Goal: Task Accomplishment & Management: Manage account settings

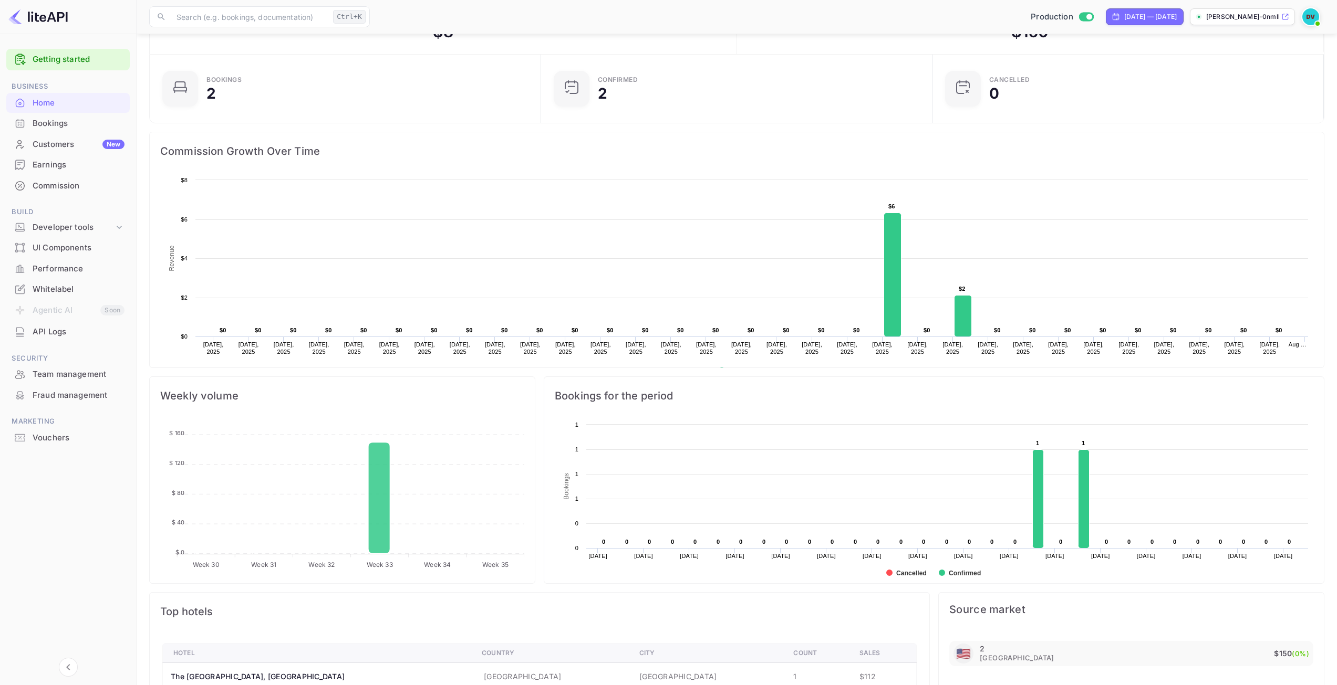
scroll to position [163, 377]
click at [57, 166] on div "Earnings" at bounding box center [79, 165] width 92 height 12
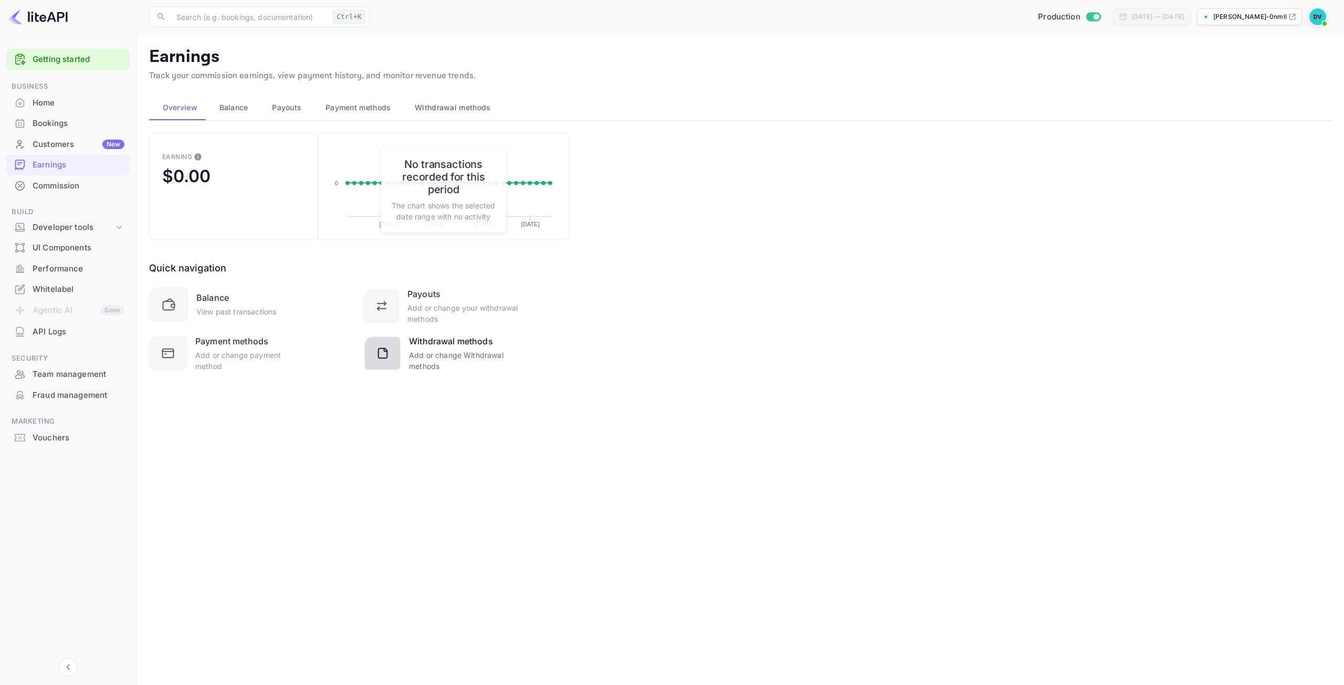
click at [471, 351] on div "Add or change Withdrawal methods" at bounding box center [464, 361] width 110 height 22
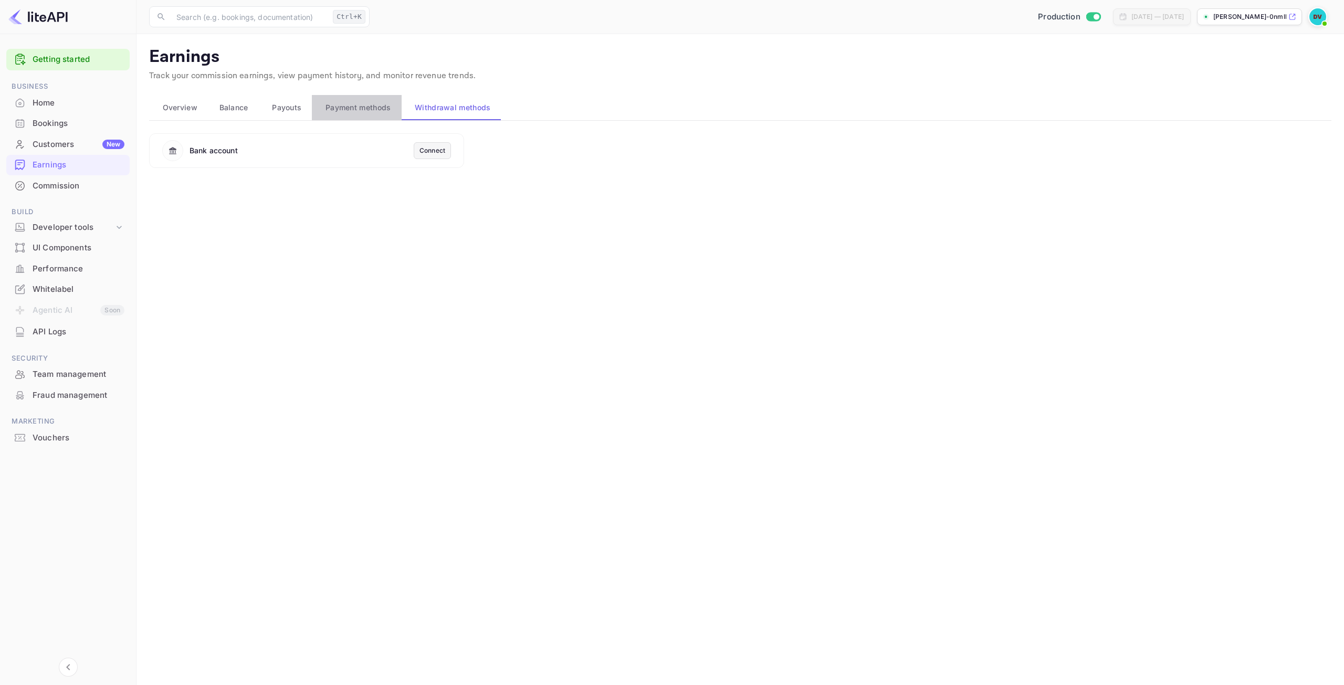
click at [355, 113] on span "Payment methods" at bounding box center [359, 107] width 66 height 13
click at [61, 142] on div "Customers New" at bounding box center [79, 145] width 92 height 12
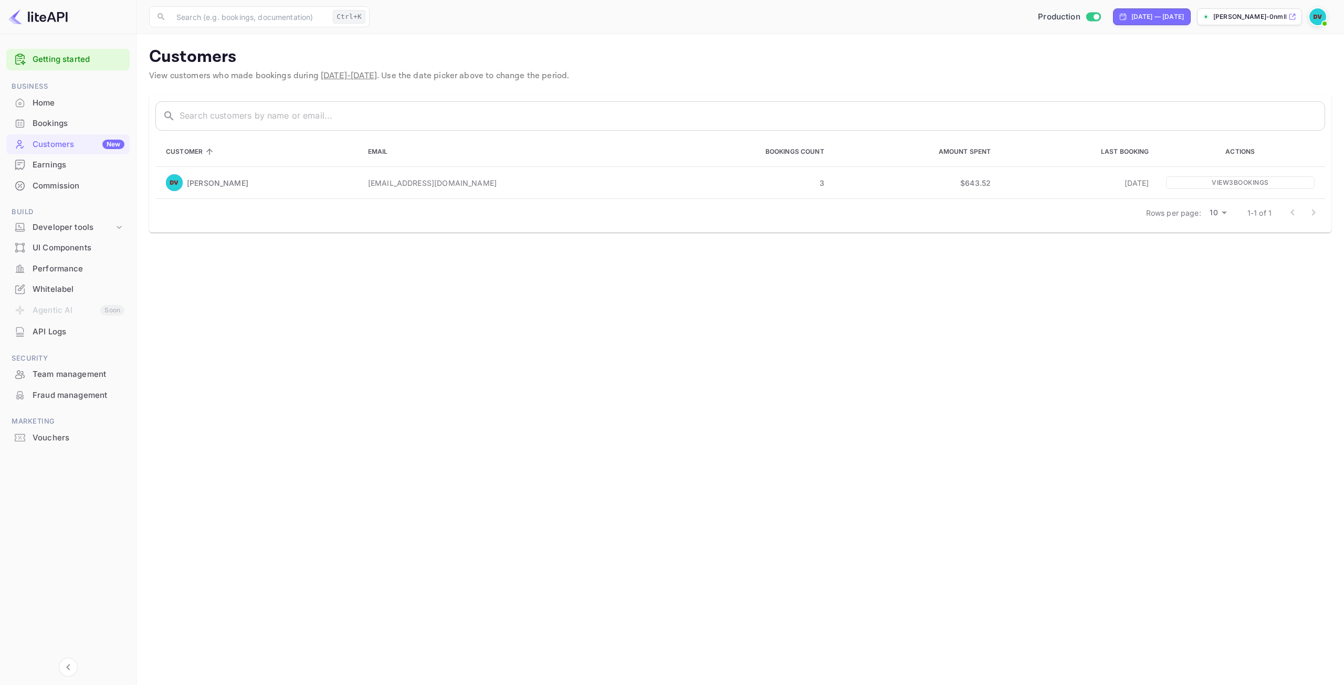
click at [59, 161] on div "Earnings" at bounding box center [79, 165] width 92 height 12
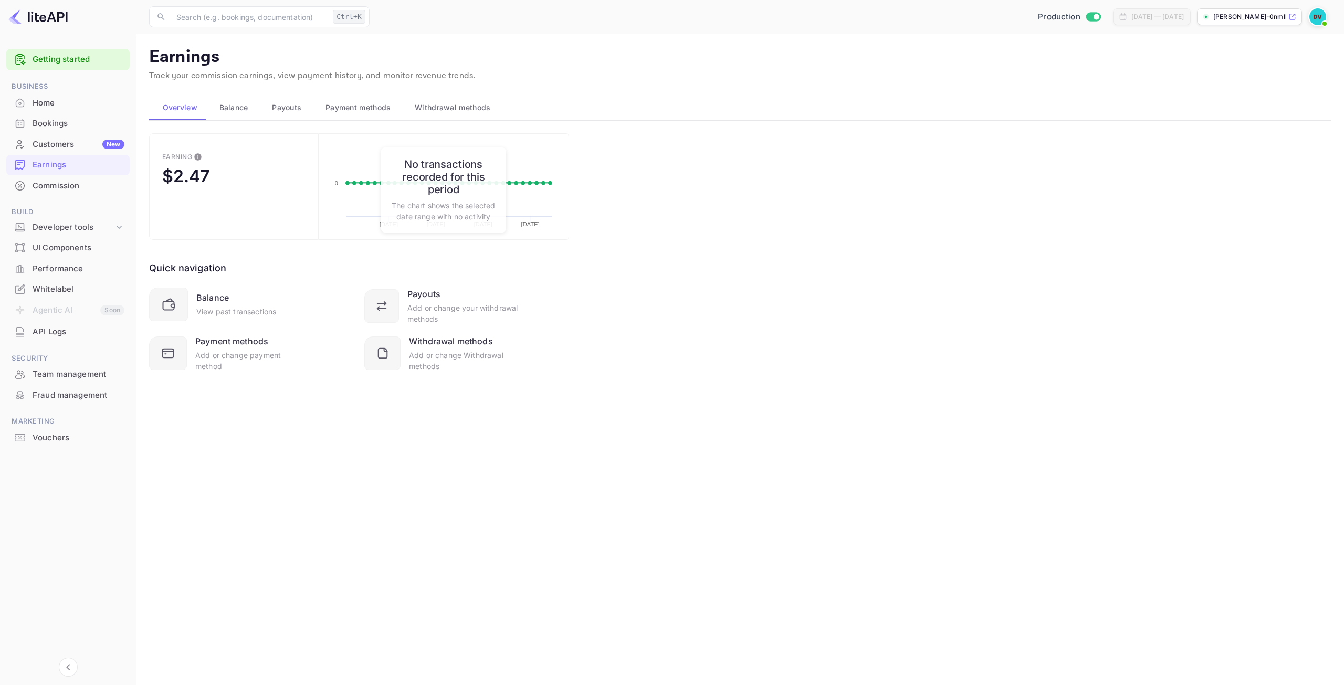
click at [220, 111] on span "Balance" at bounding box center [234, 107] width 29 height 13
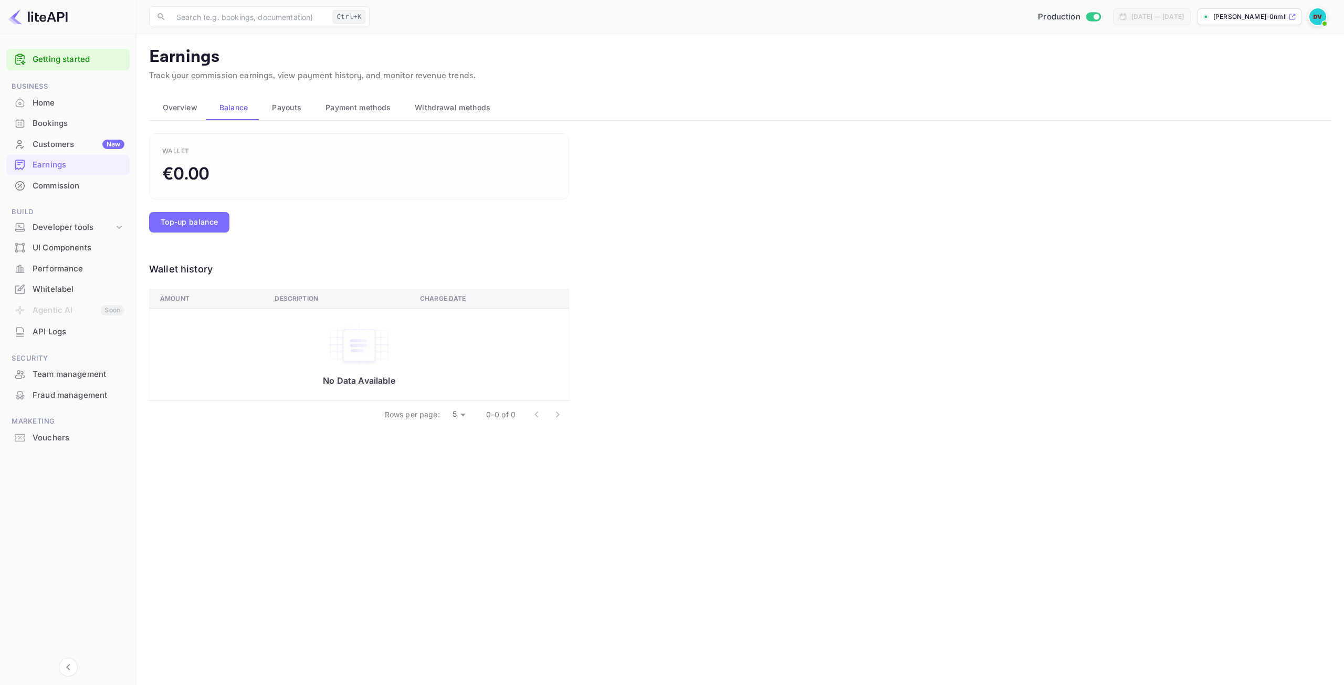
click at [286, 111] on span "Payouts" at bounding box center [286, 107] width 29 height 13
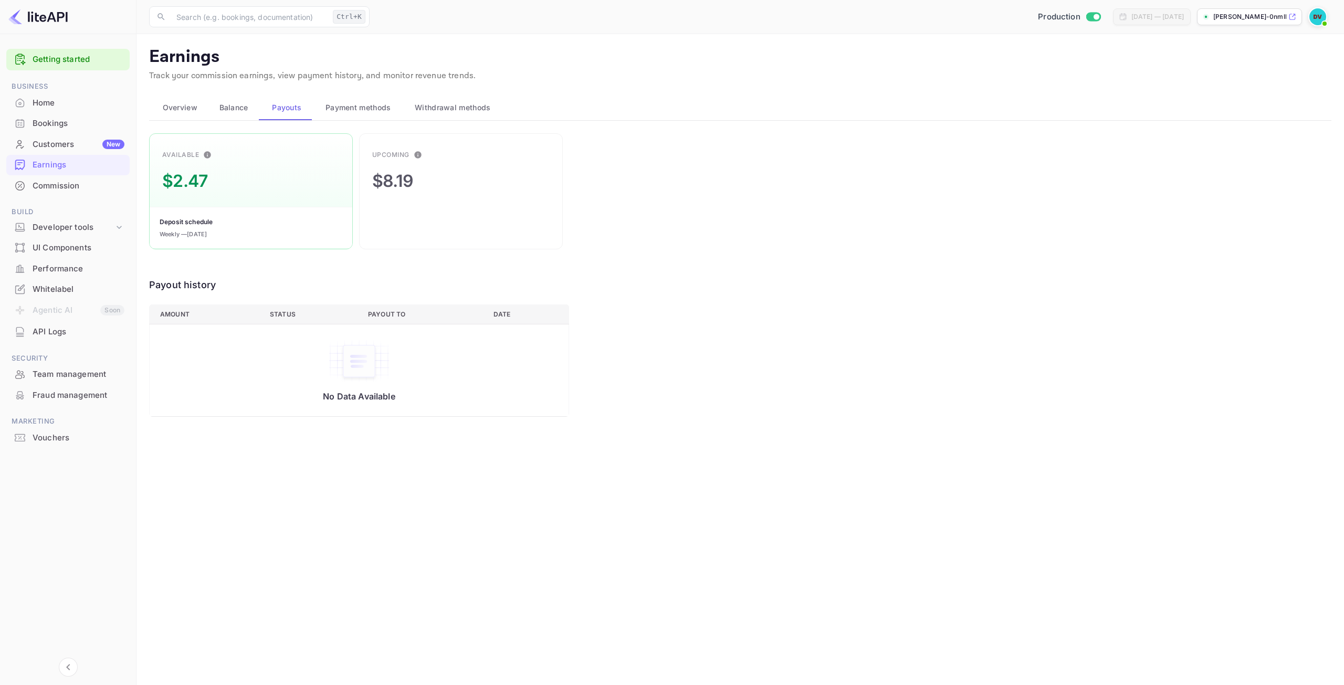
click at [41, 126] on div "Bookings" at bounding box center [79, 124] width 92 height 12
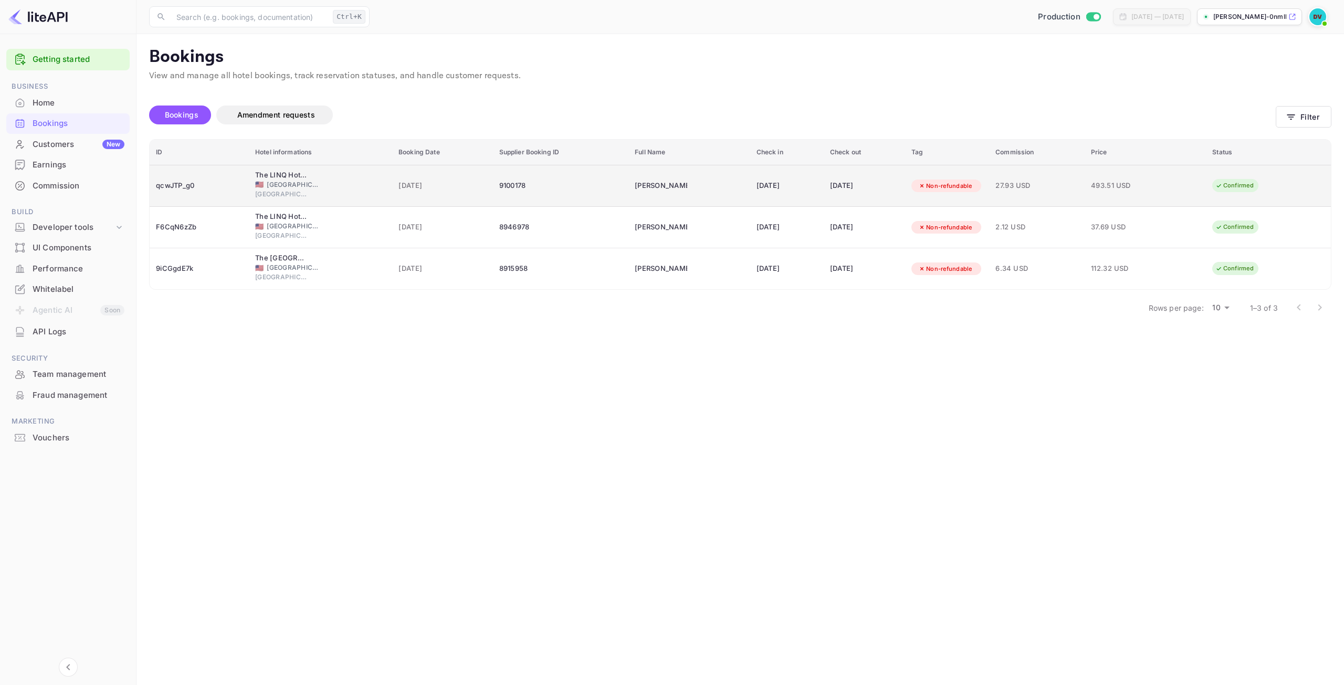
click at [667, 183] on td "[PERSON_NAME]" at bounding box center [690, 186] width 122 height 42
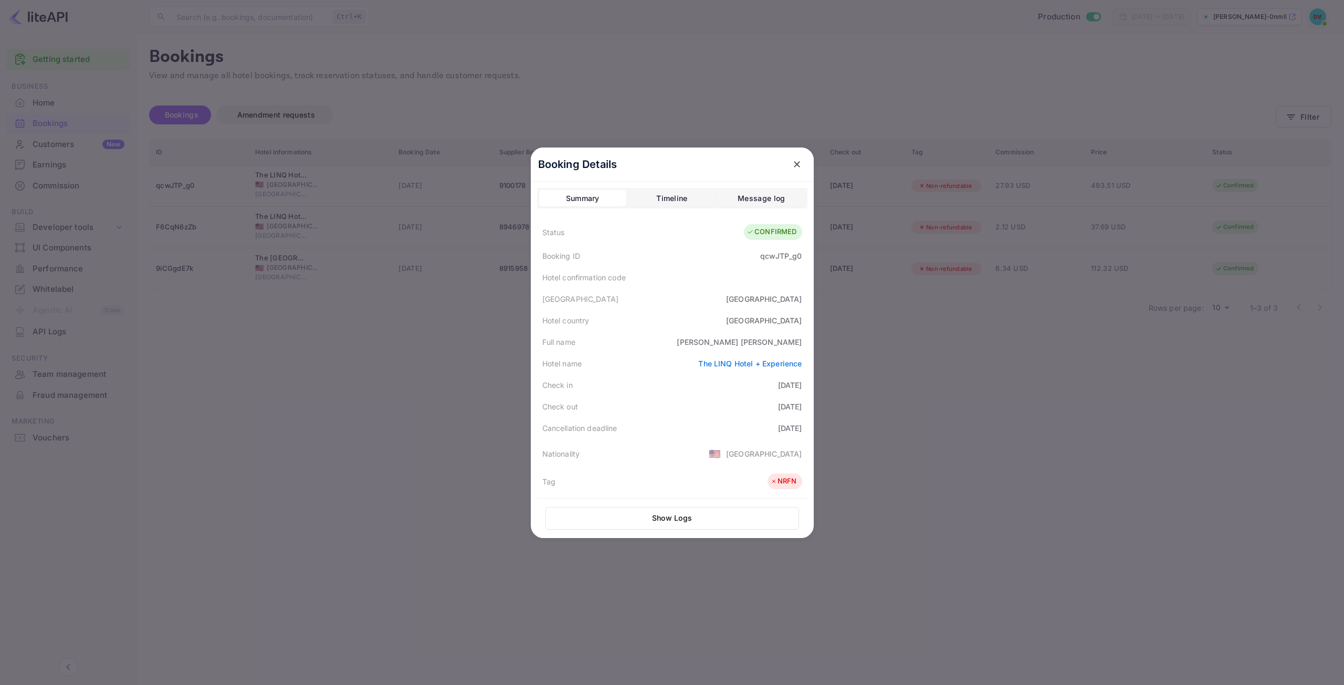
click at [794, 162] on icon "close" at bounding box center [797, 164] width 11 height 11
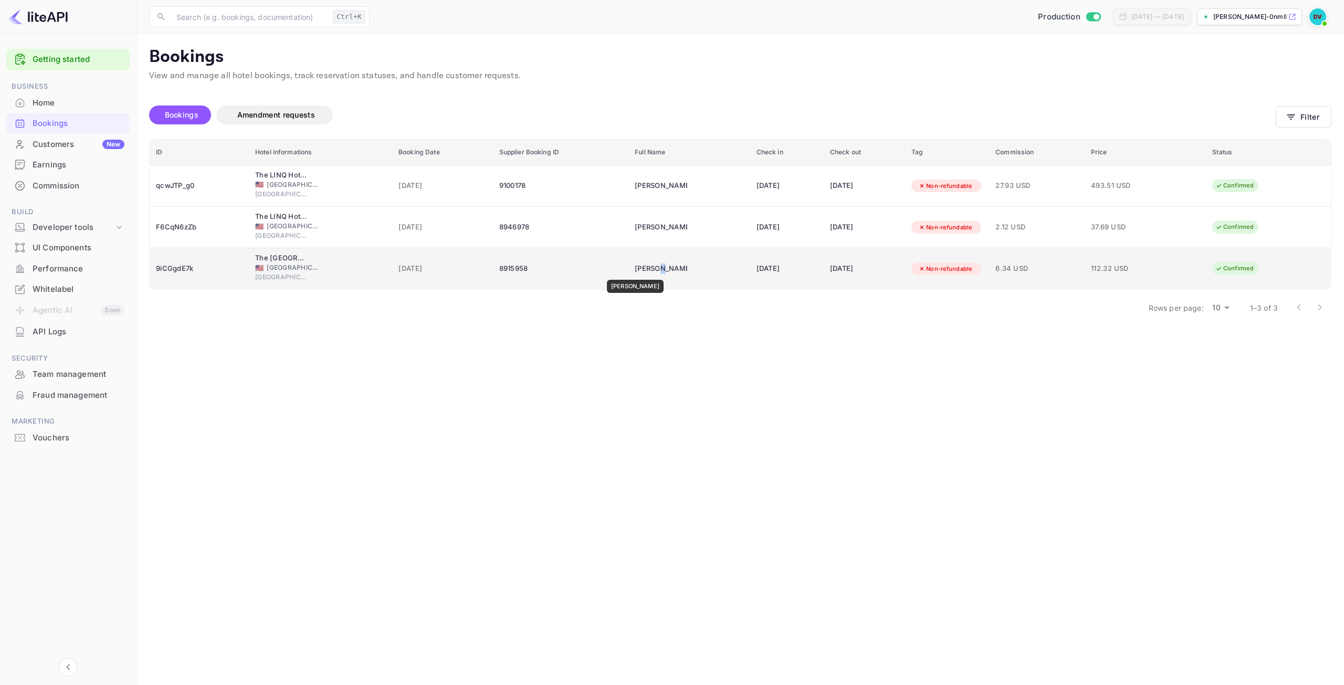
click at [641, 270] on div "[PERSON_NAME]" at bounding box center [661, 268] width 53 height 17
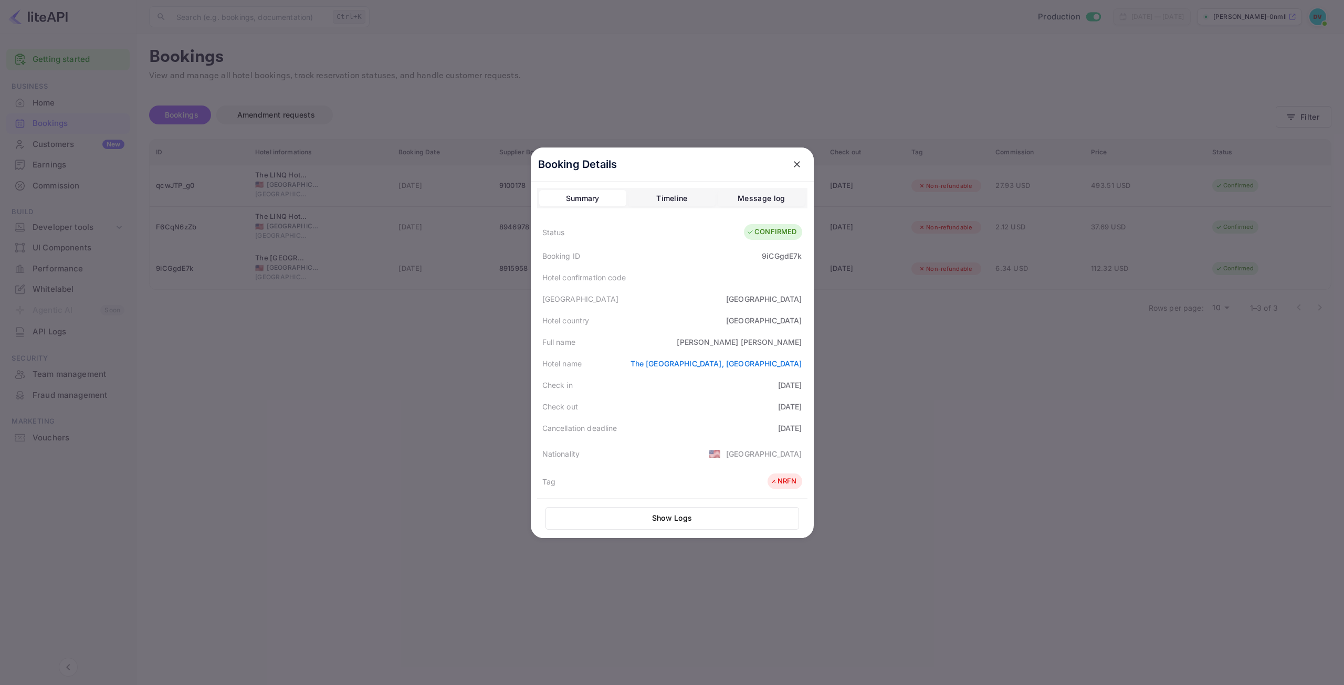
click at [792, 164] on icon "close" at bounding box center [797, 164] width 11 height 11
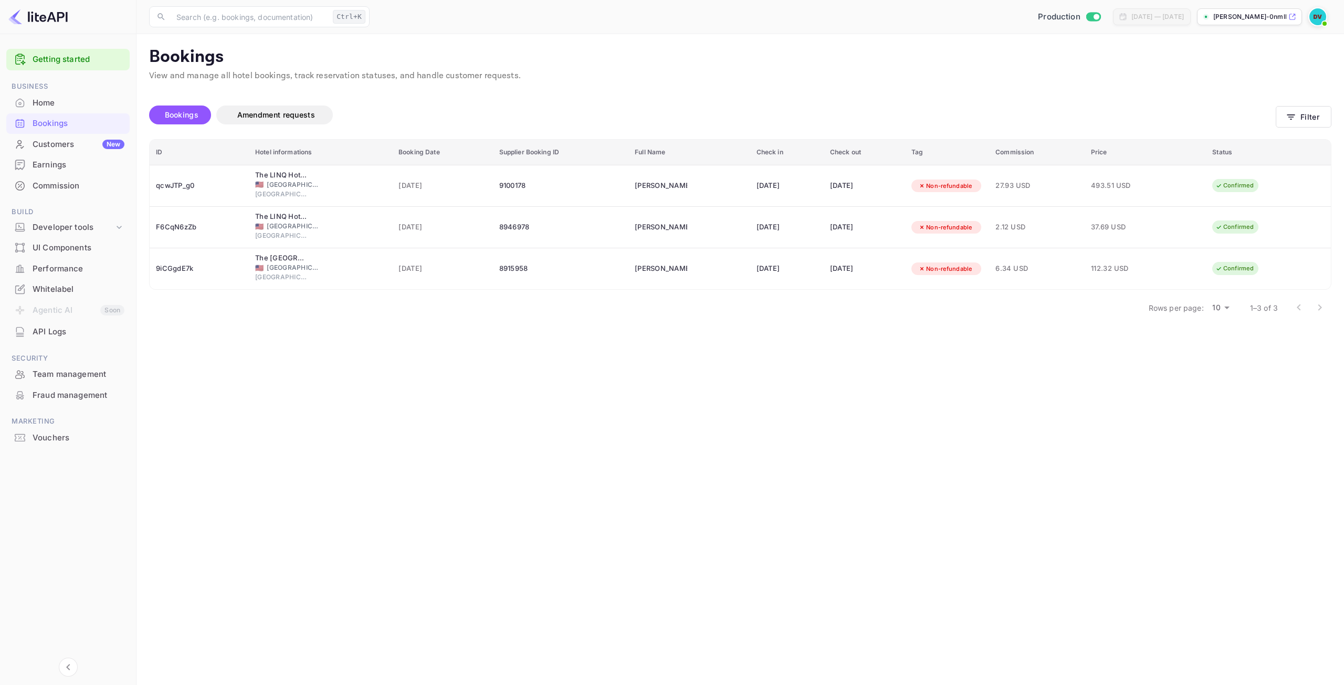
click at [701, 347] on main "Bookings View and manage all hotel bookings, track reservation statuses, and ha…" at bounding box center [741, 359] width 1208 height 651
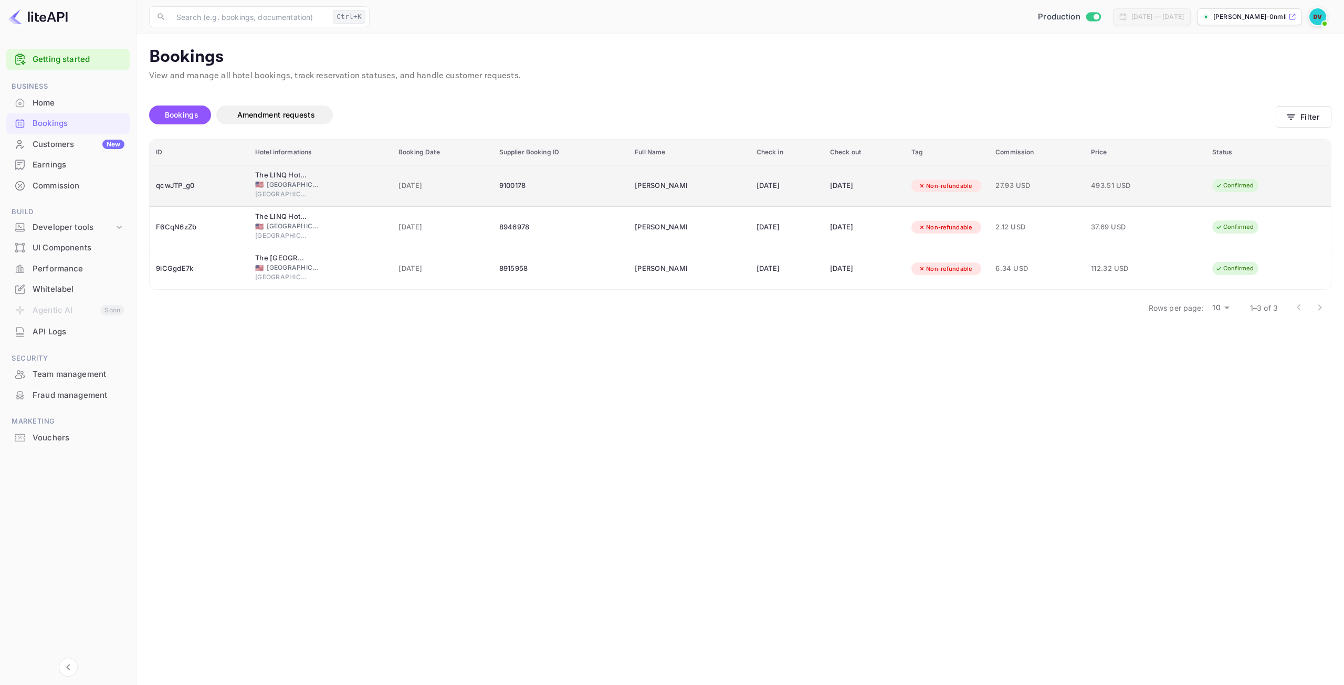
click at [523, 182] on div "9100178" at bounding box center [560, 186] width 123 height 17
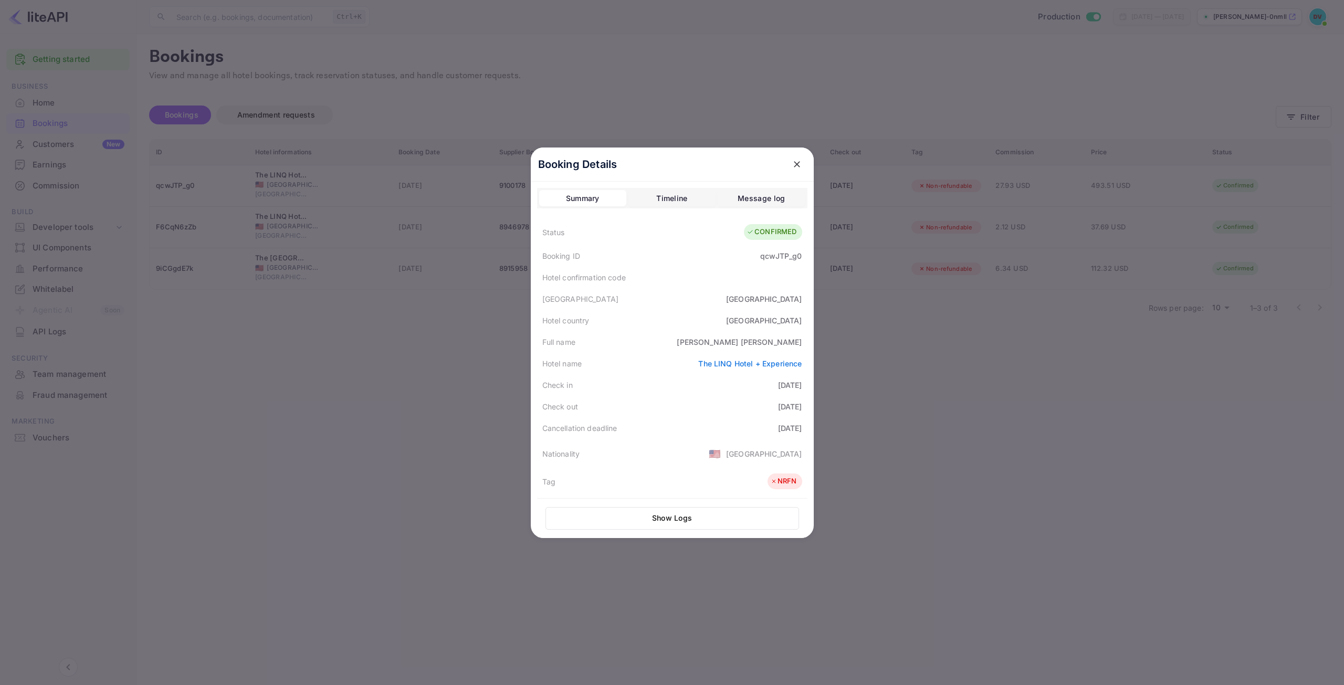
click at [796, 164] on icon "close" at bounding box center [797, 164] width 11 height 11
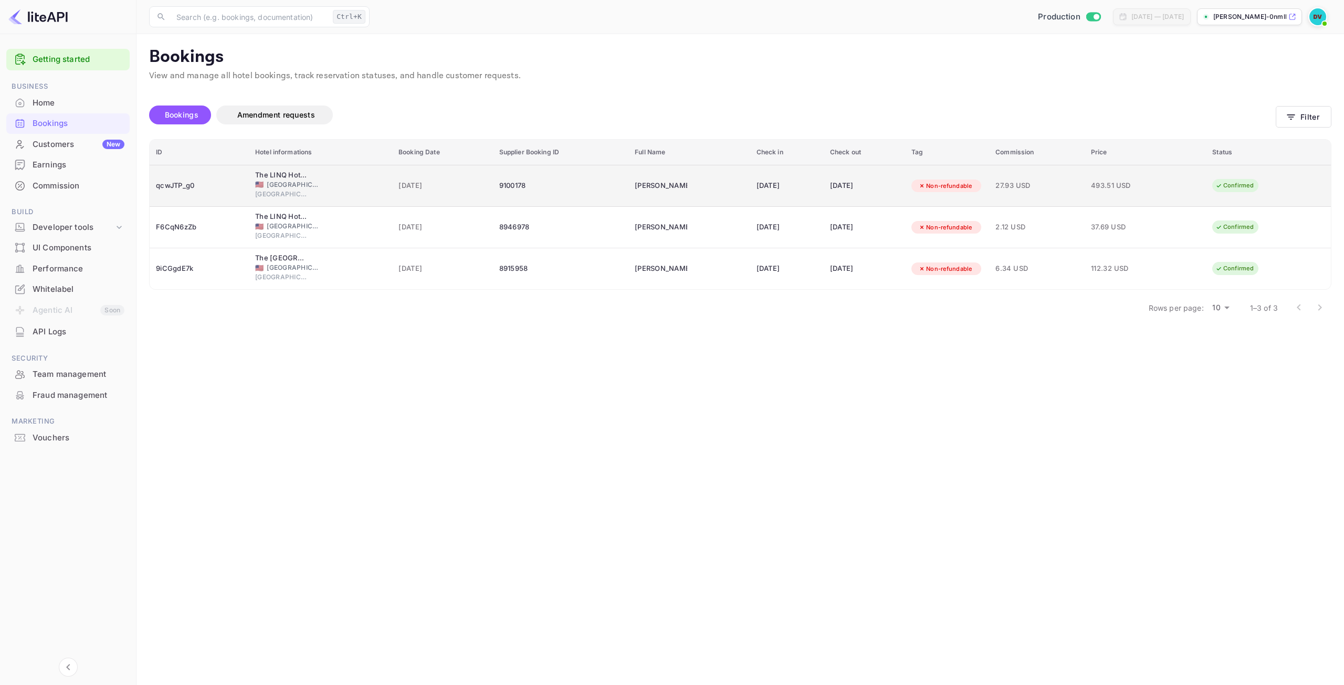
click at [1256, 181] on div "Confirmed" at bounding box center [1235, 185] width 52 height 13
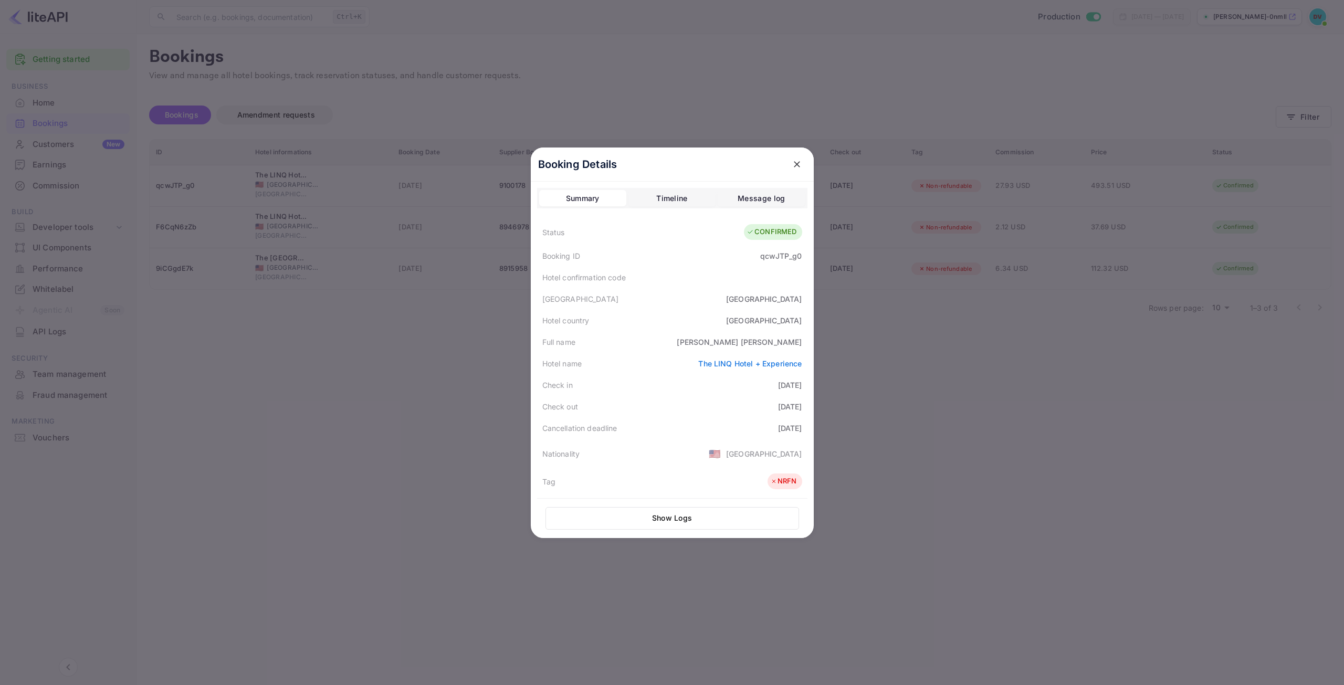
click at [792, 162] on icon "close" at bounding box center [797, 164] width 11 height 11
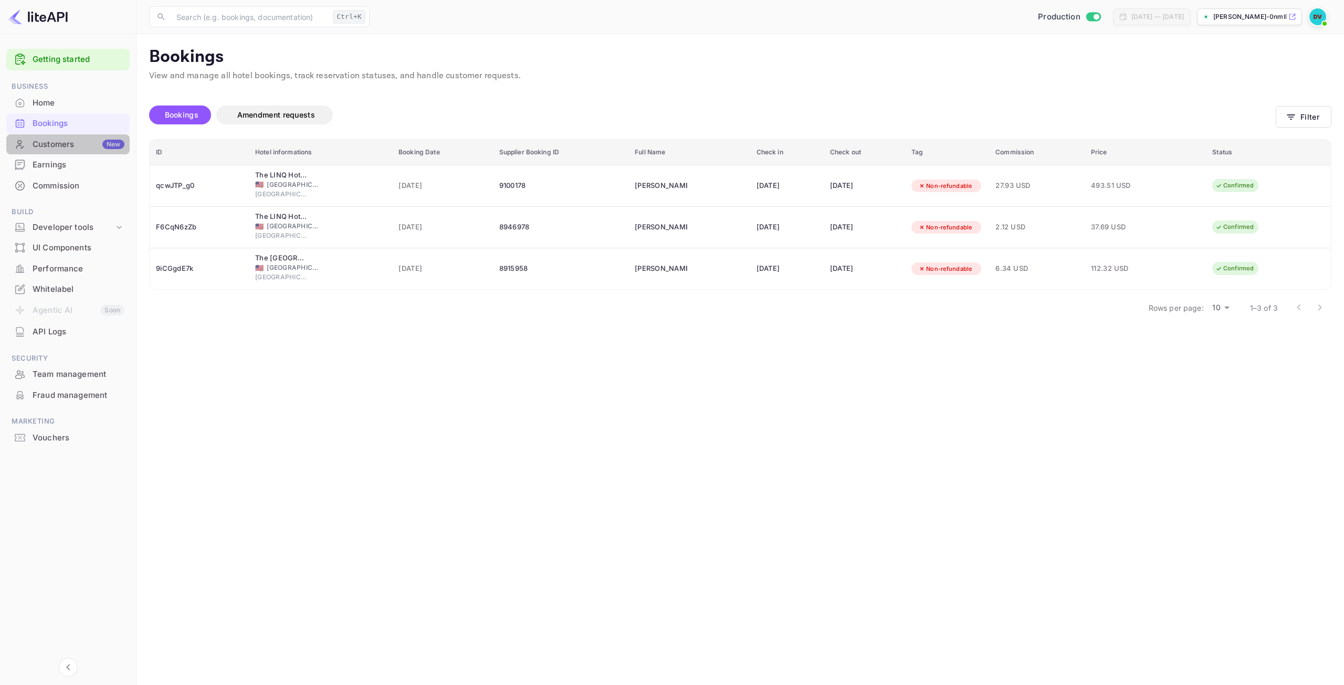
click at [60, 148] on div "Customers New" at bounding box center [79, 145] width 92 height 12
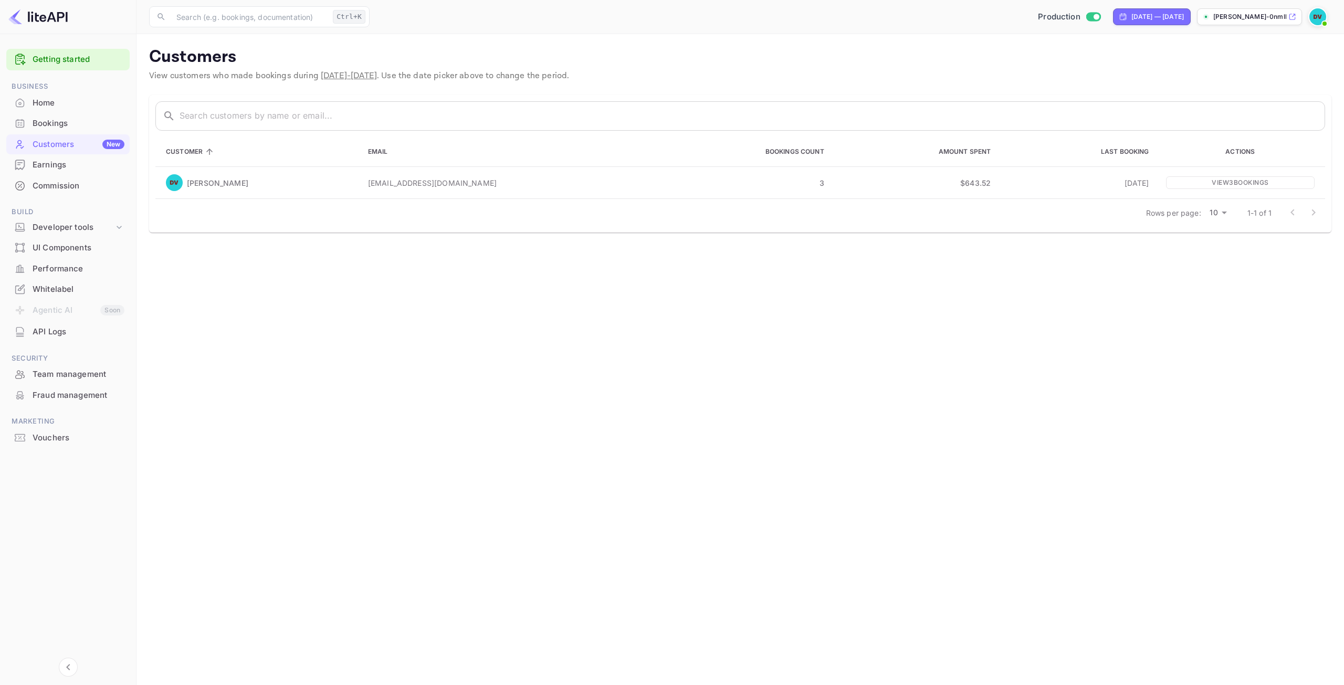
click at [32, 100] on div "Home" at bounding box center [67, 103] width 123 height 20
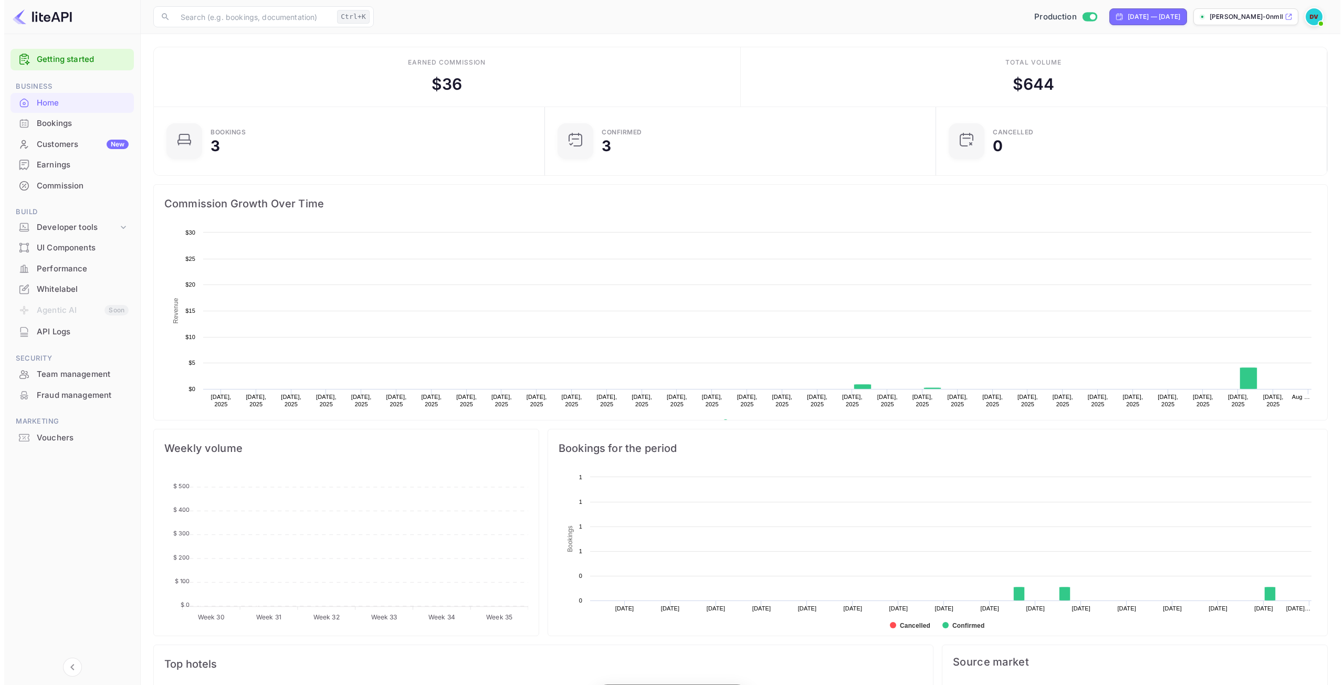
scroll to position [163, 377]
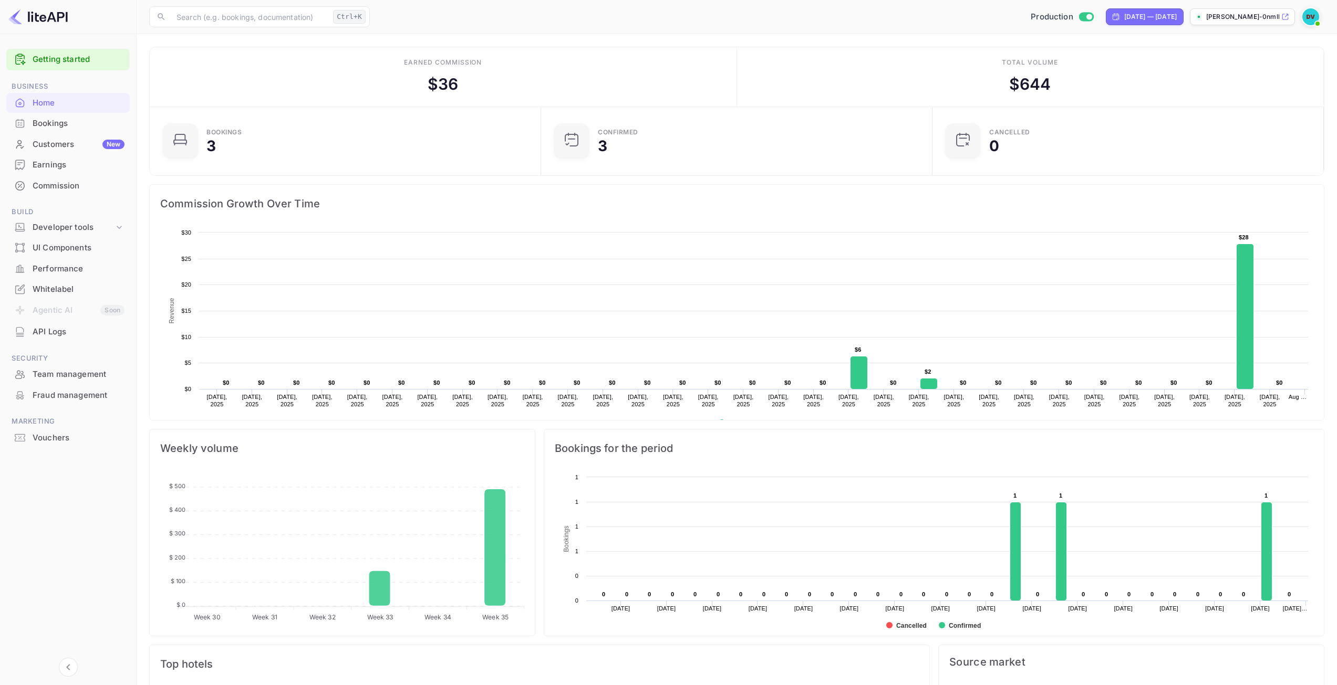
click at [115, 147] on div "New" at bounding box center [113, 144] width 22 height 9
